Goal: Transaction & Acquisition: Download file/media

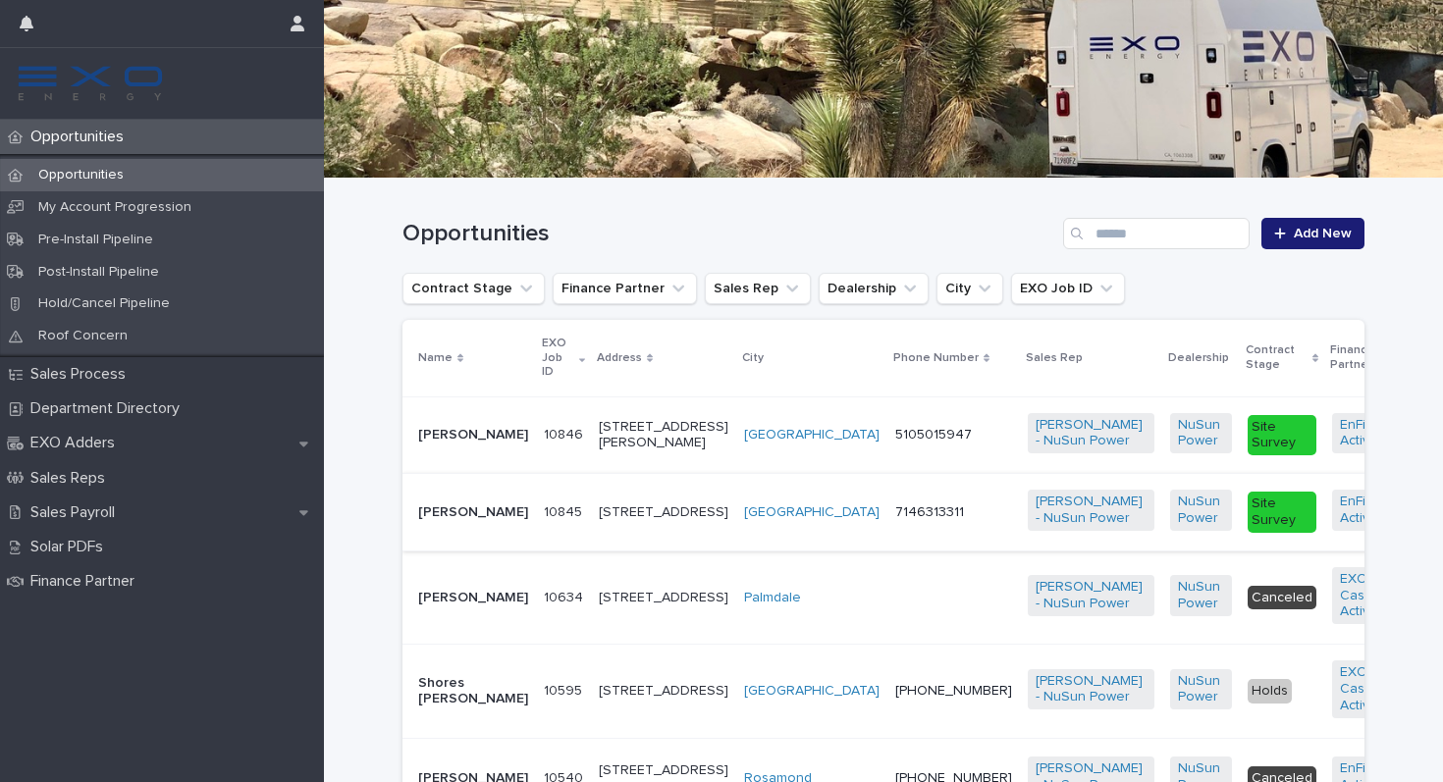
scroll to position [228, 0]
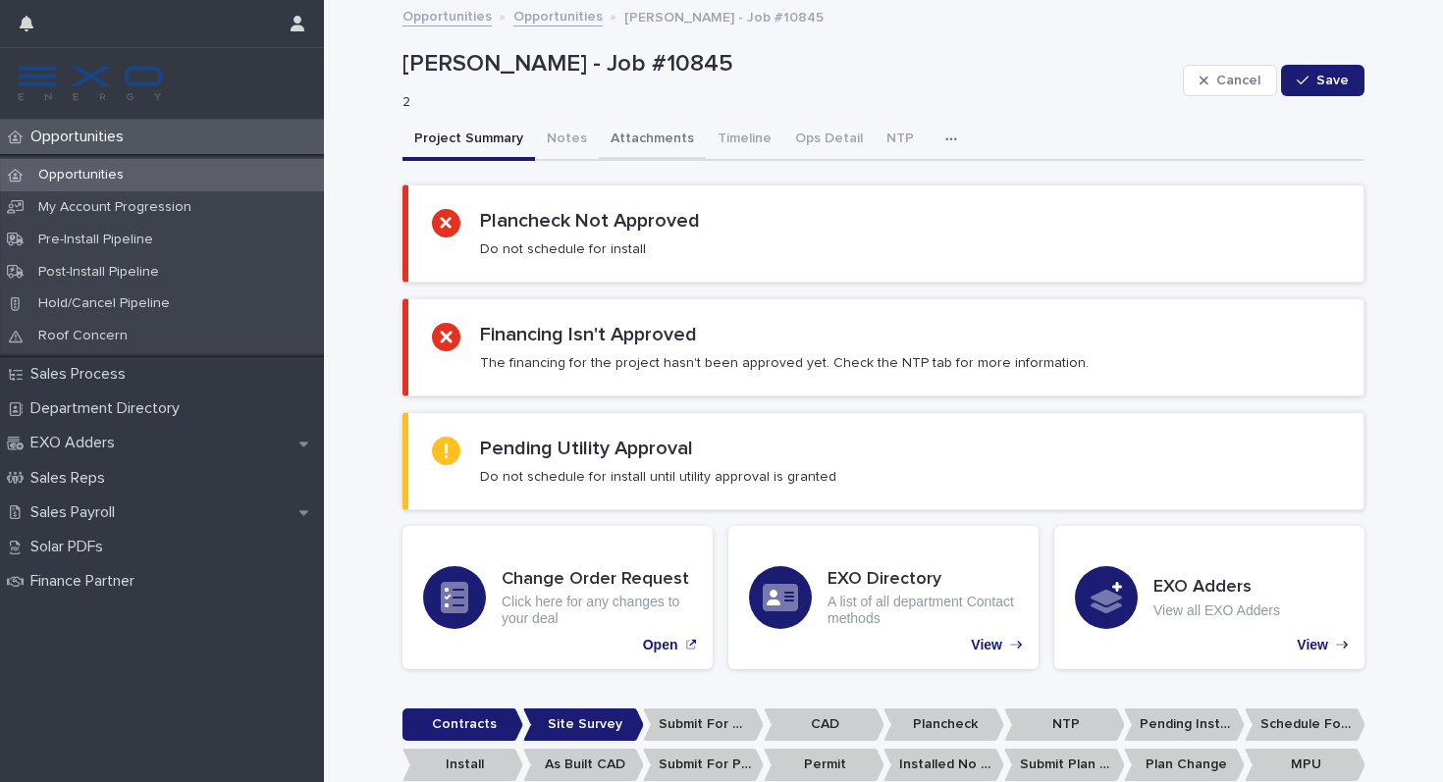
click at [637, 125] on button "Attachments" at bounding box center [652, 140] width 107 height 41
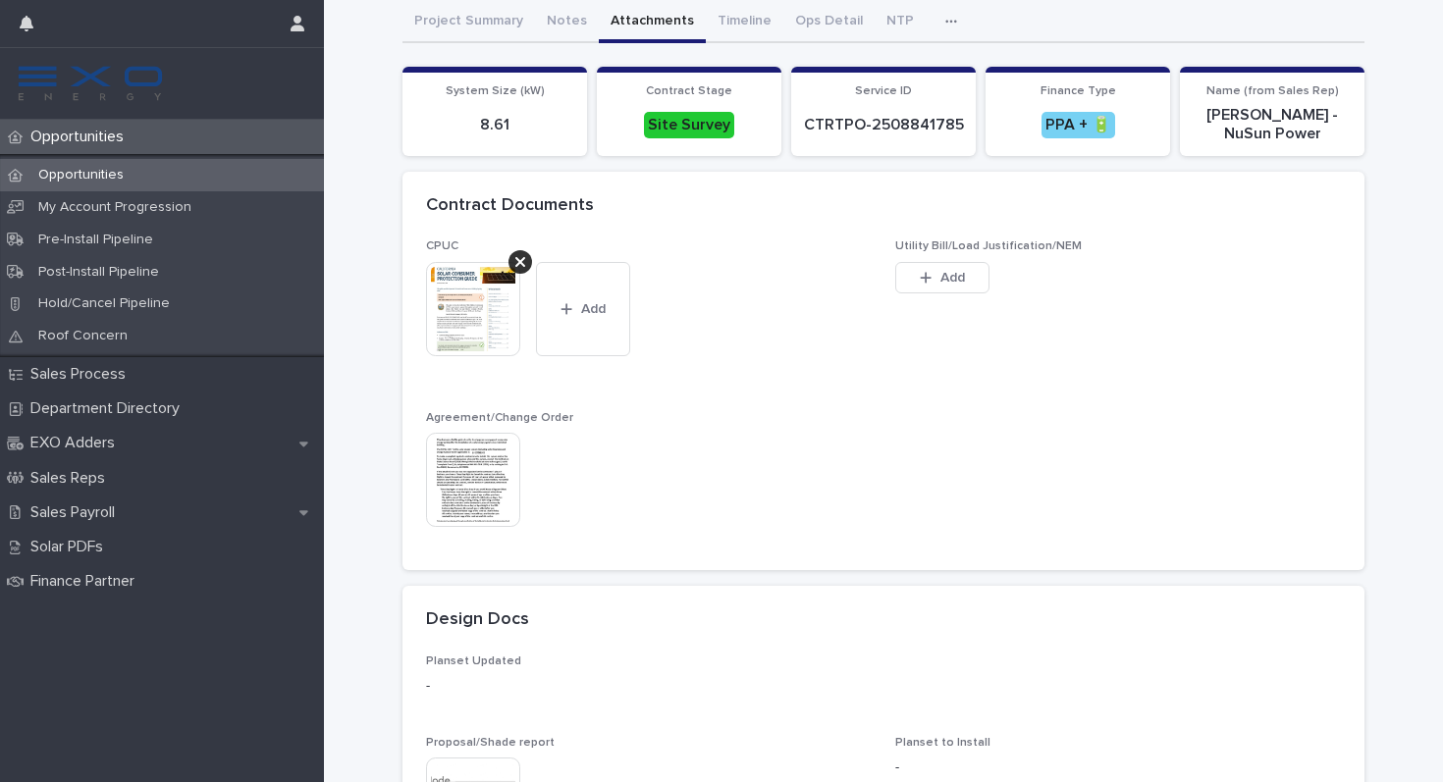
scroll to position [124, 0]
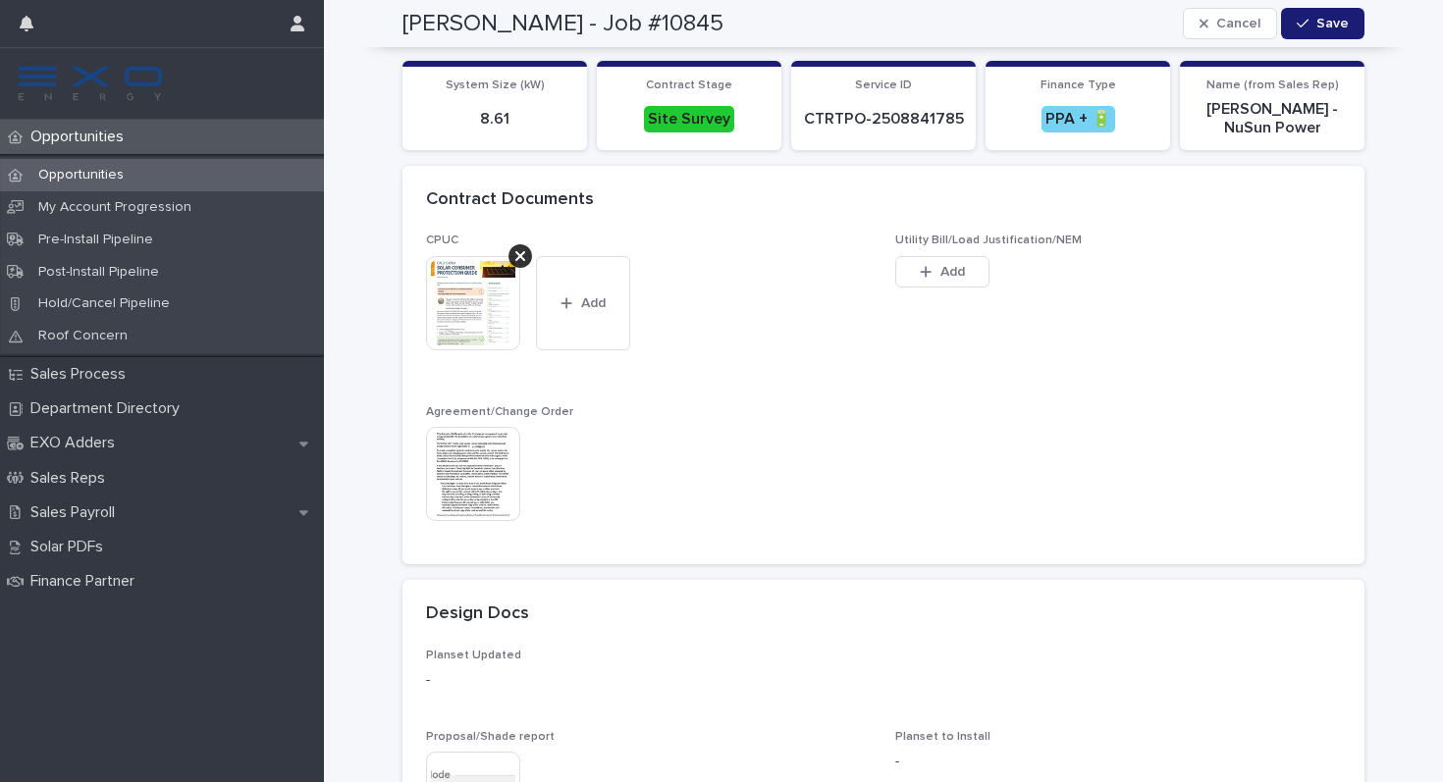
click at [423, 477] on div "CPUC This file cannot be opened Download File Add Utility Bill/Load Justificati…" at bounding box center [883, 399] width 962 height 331
click at [474, 477] on img at bounding box center [473, 474] width 94 height 94
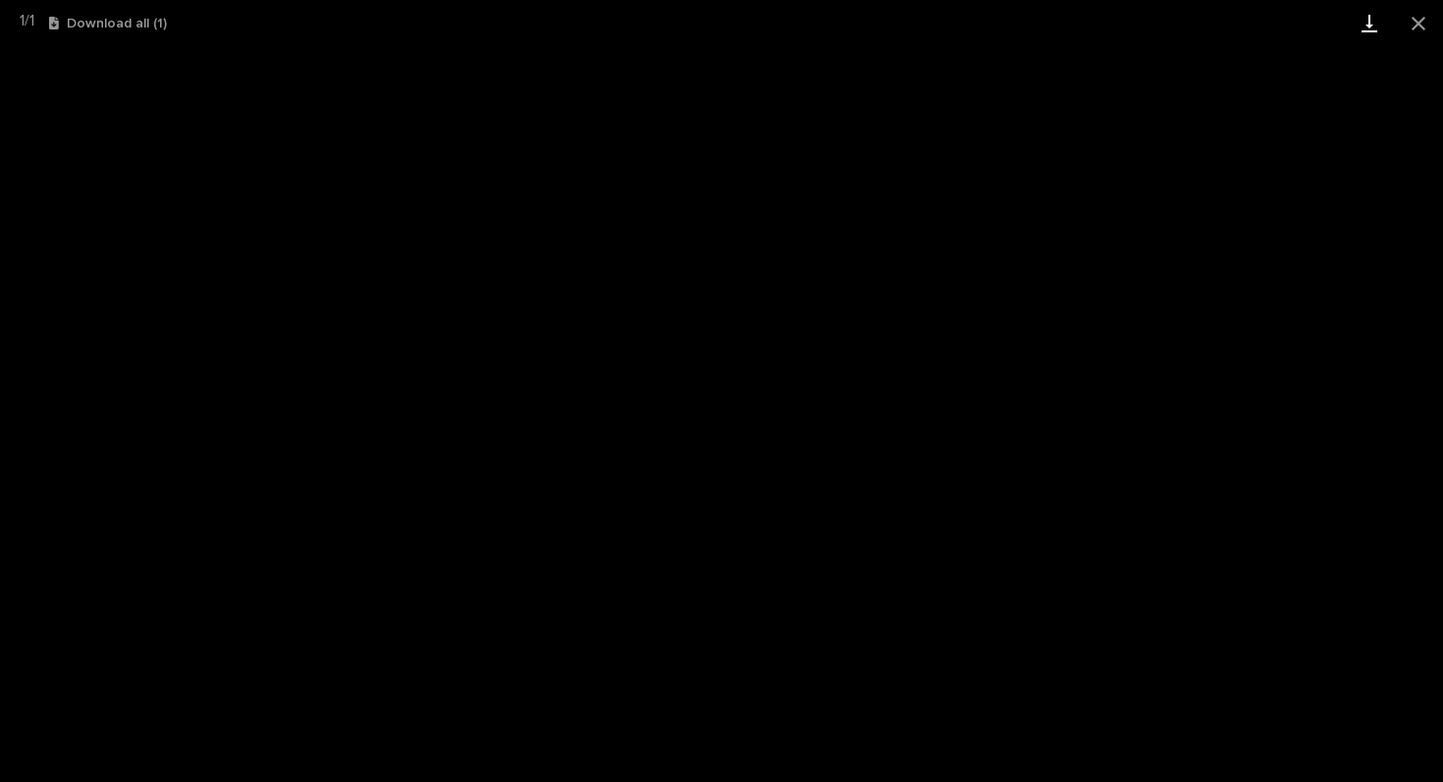
click at [1379, 22] on link "Download" at bounding box center [1369, 23] width 49 height 46
